Goal: Transaction & Acquisition: Purchase product/service

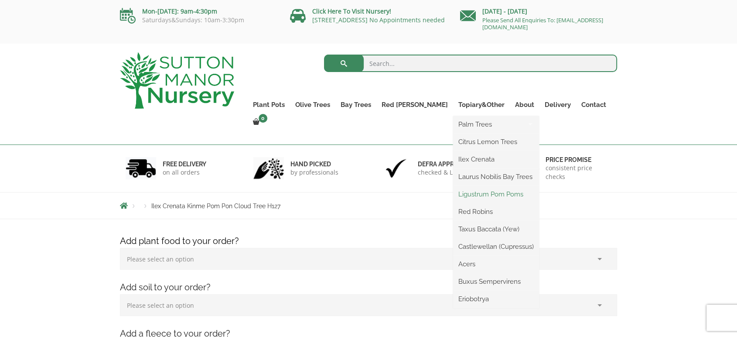
click at [466, 190] on link "Ligustrum Pom Poms" at bounding box center [496, 194] width 86 height 13
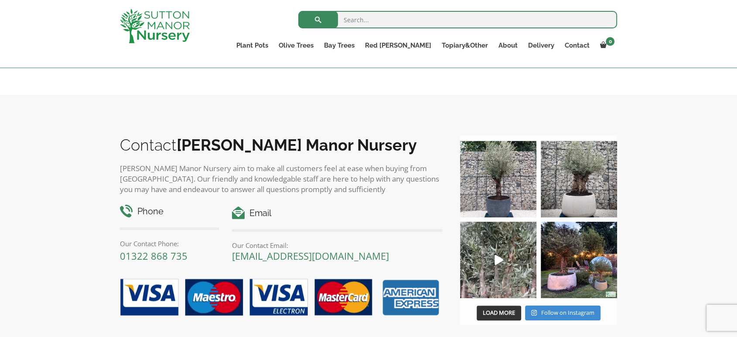
scroll to position [52, 0]
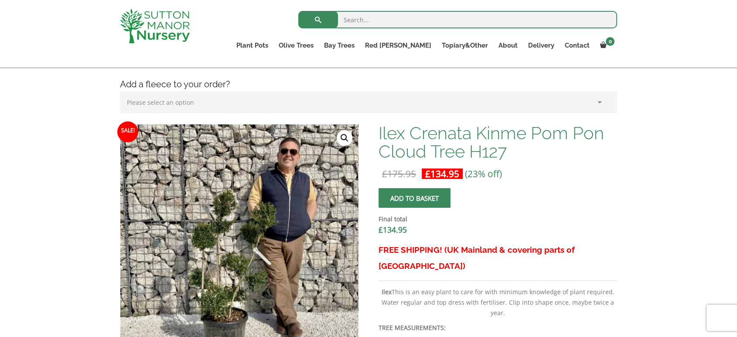
scroll to position [265, 0]
